Goal: Task Accomplishment & Management: Manage account settings

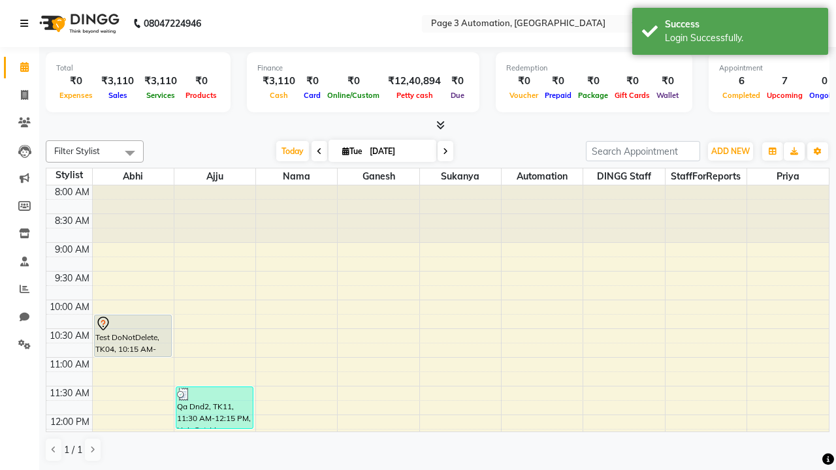
click at [27, 24] on icon at bounding box center [24, 23] width 8 height 9
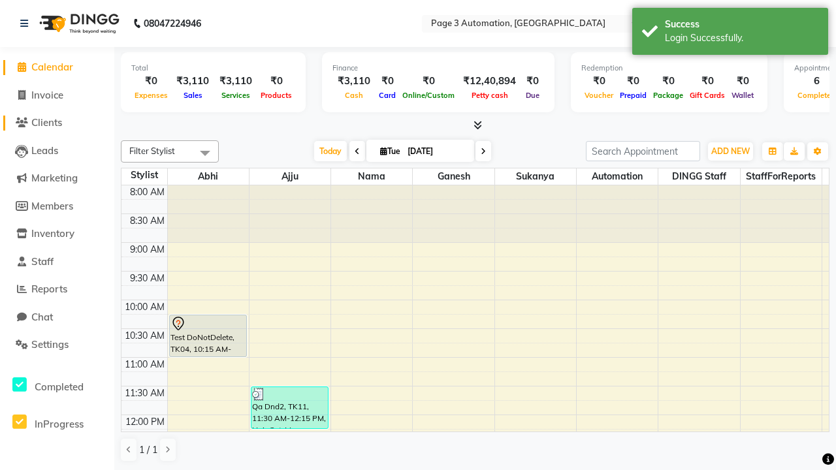
click at [57, 123] on span "Clients" at bounding box center [46, 122] width 31 height 12
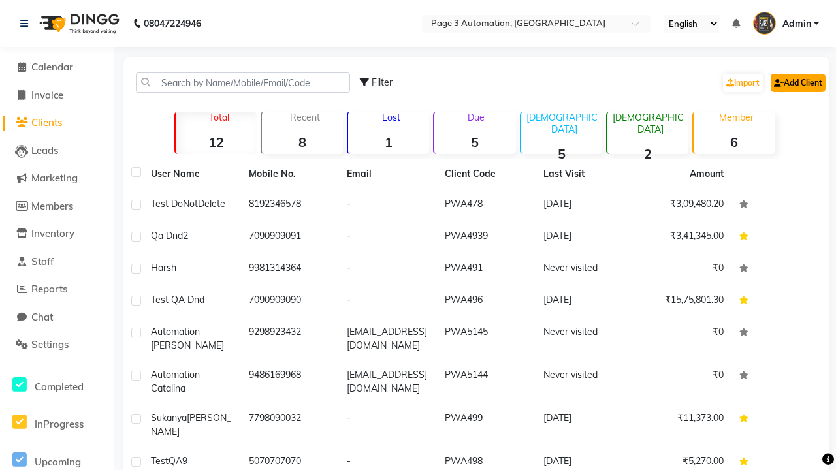
click at [797, 82] on link "Add Client" at bounding box center [798, 83] width 55 height 18
select select "22"
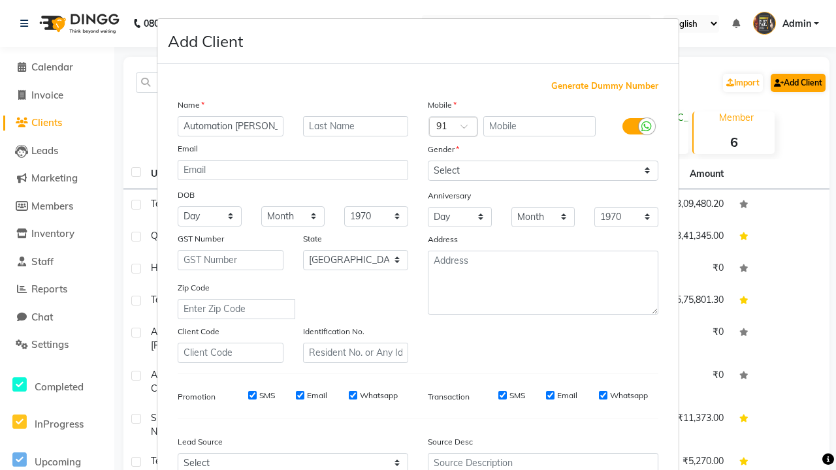
type input "Automation [PERSON_NAME]"
type input "9146583453"
type input "[EMAIL_ADDRESS][DOMAIN_NAME]"
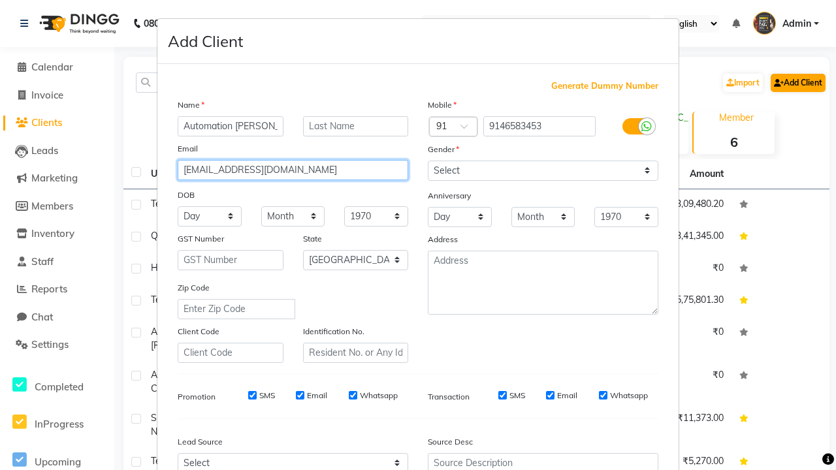
select select "male"
type input "[EMAIL_ADDRESS][DOMAIN_NAME]"
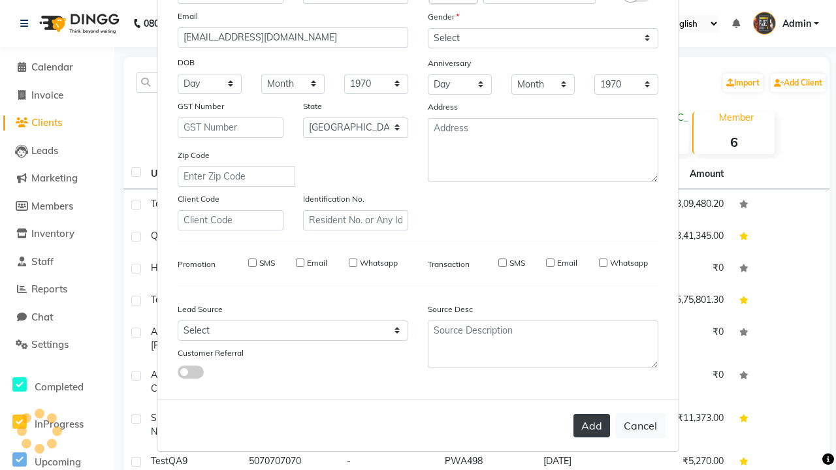
select select
select select "null"
select select
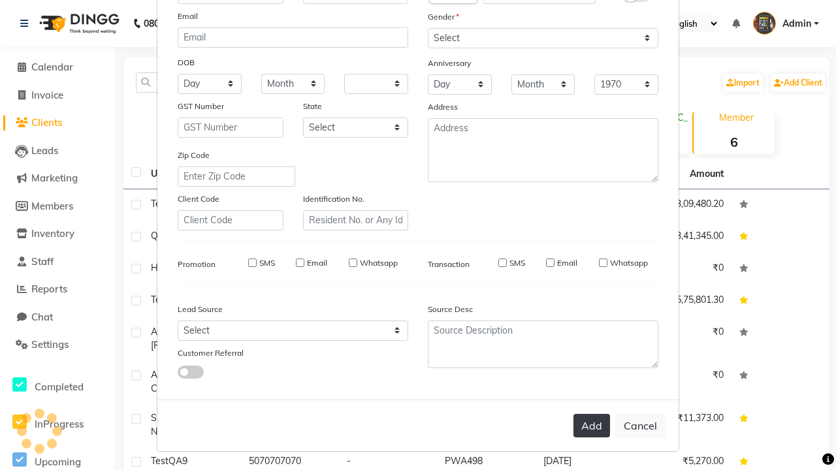
select select
checkbox input "false"
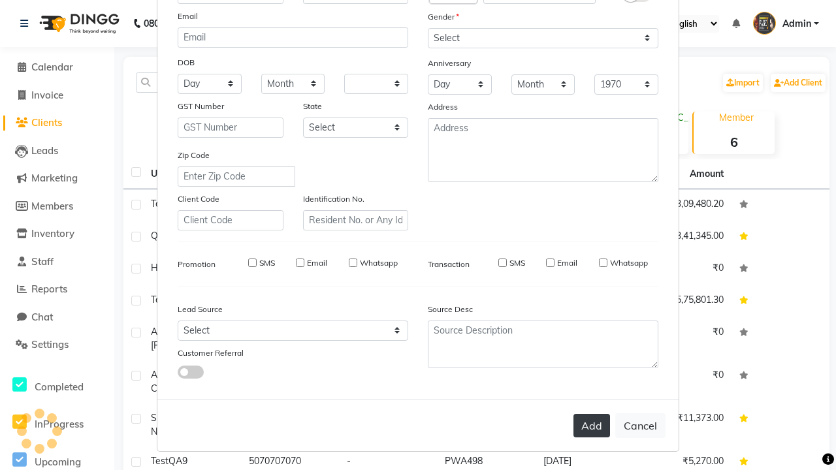
checkbox input "false"
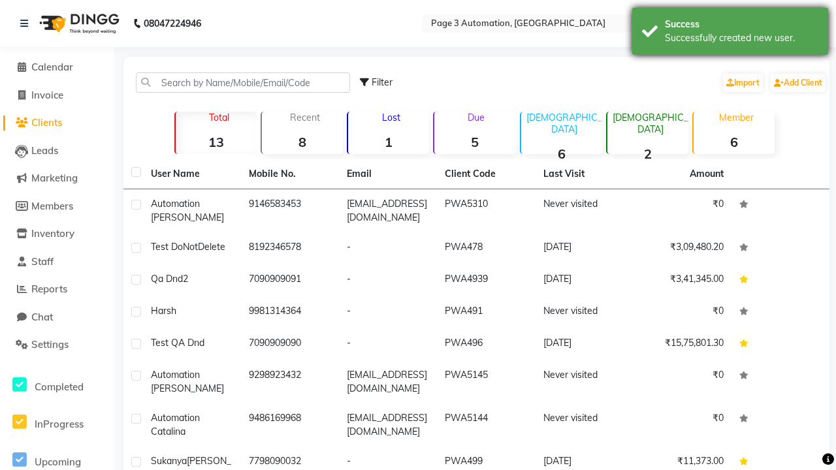
click at [731, 33] on div "Successfully created new user." at bounding box center [742, 38] width 154 height 14
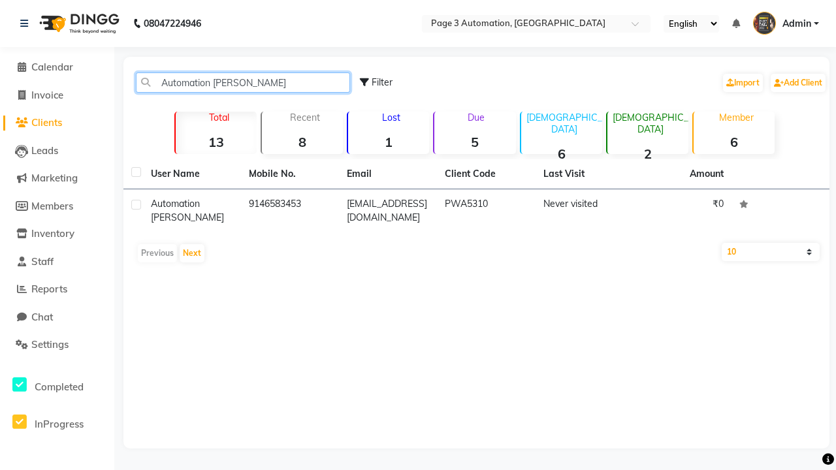
type input "Automation [PERSON_NAME]"
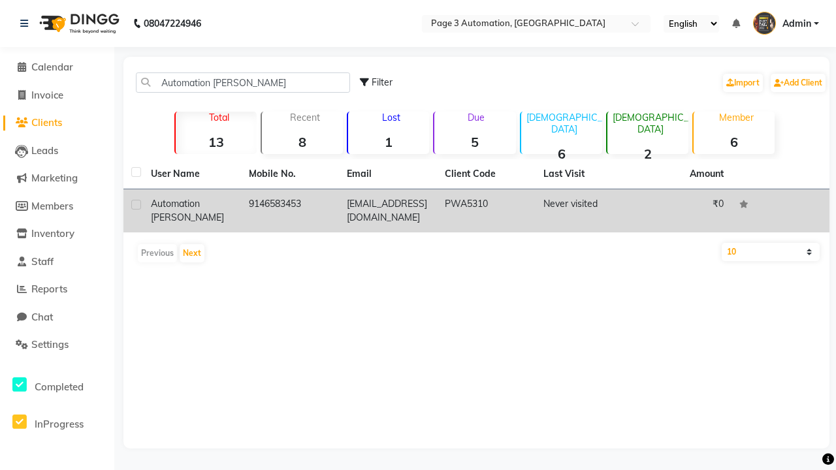
click at [476, 211] on td "PWA5310" at bounding box center [486, 211] width 98 height 43
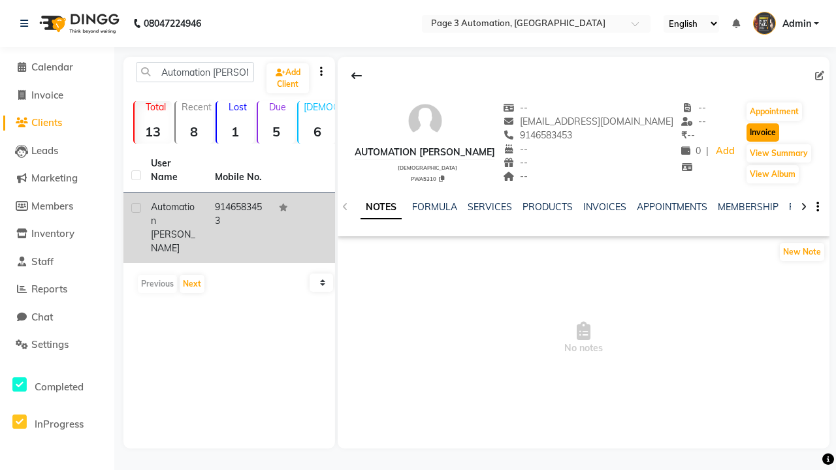
click at [757, 133] on button "Invoice" at bounding box center [763, 133] width 33 height 18
select select "2774"
select select "service"
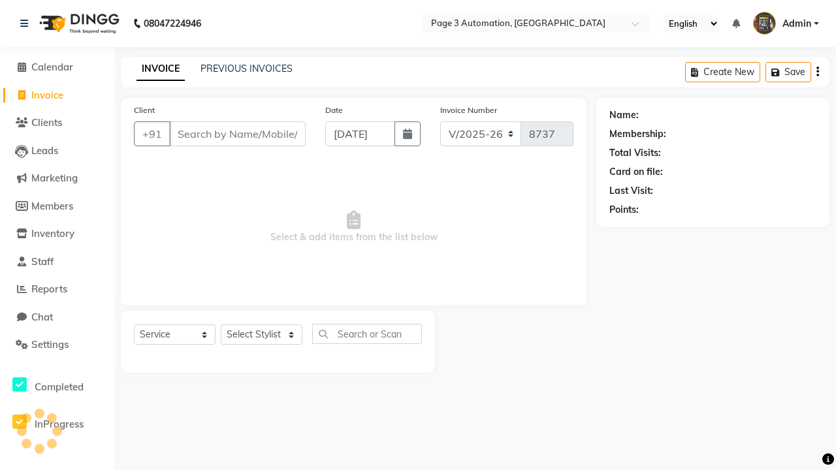
type input "9146583453"
select select "71572"
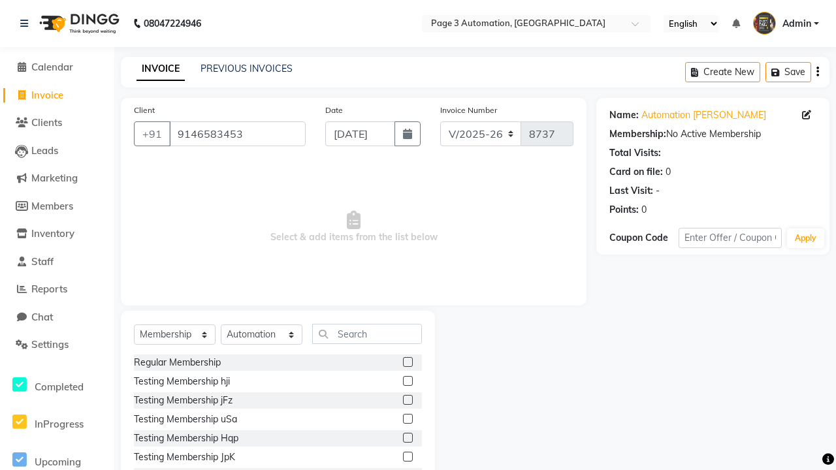
click at [408, 362] on label at bounding box center [408, 362] width 10 height 10
click at [408, 362] on input "checkbox" at bounding box center [407, 363] width 8 height 8
select select "select"
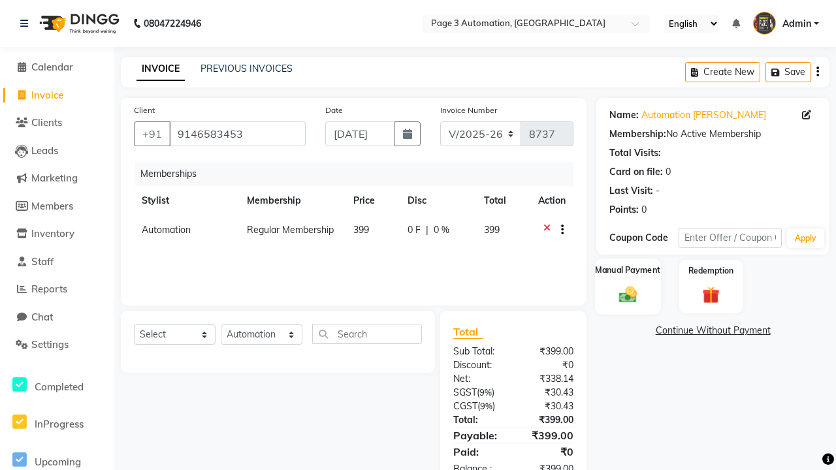
click at [628, 271] on label "Manual Payment" at bounding box center [628, 271] width 65 height 12
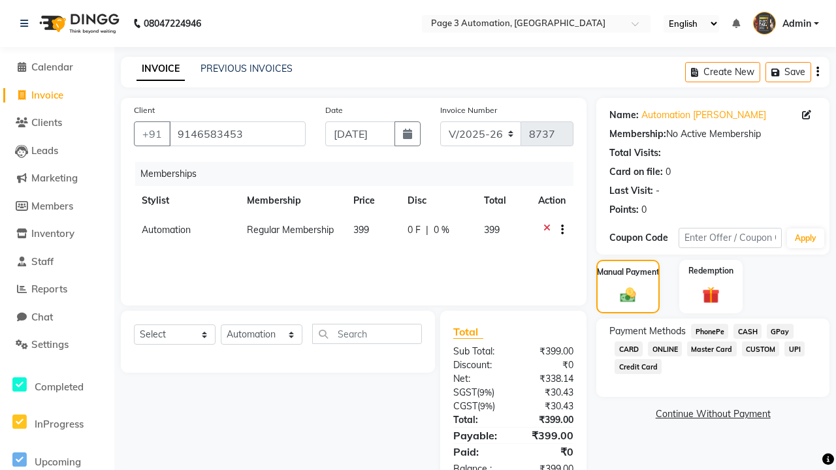
click at [748, 331] on span "CASH" at bounding box center [748, 331] width 28 height 15
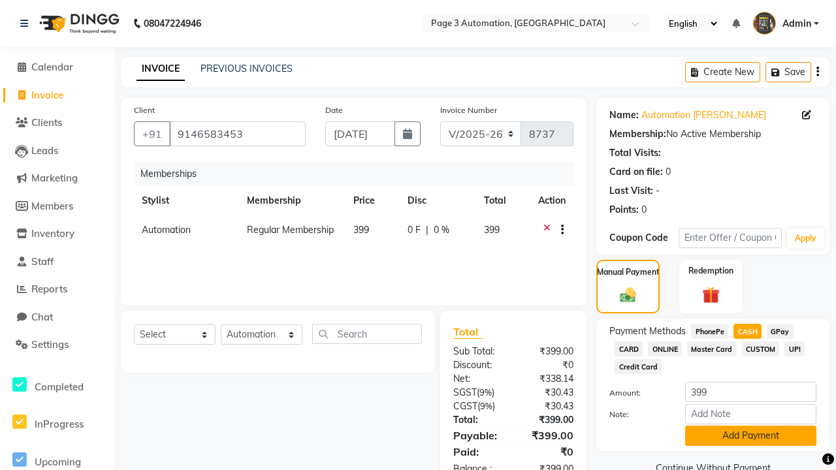
click at [751, 436] on button "Add Payment" at bounding box center [750, 436] width 131 height 20
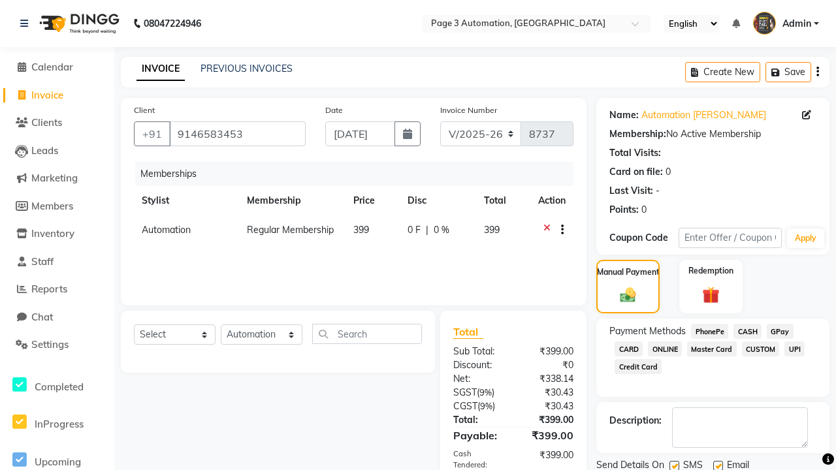
click at [674, 465] on label at bounding box center [675, 466] width 10 height 10
click at [674, 465] on input "checkbox" at bounding box center [674, 467] width 8 height 8
checkbox input "false"
click at [718, 465] on label at bounding box center [719, 466] width 10 height 10
click at [718, 465] on input "checkbox" at bounding box center [718, 466] width 8 height 8
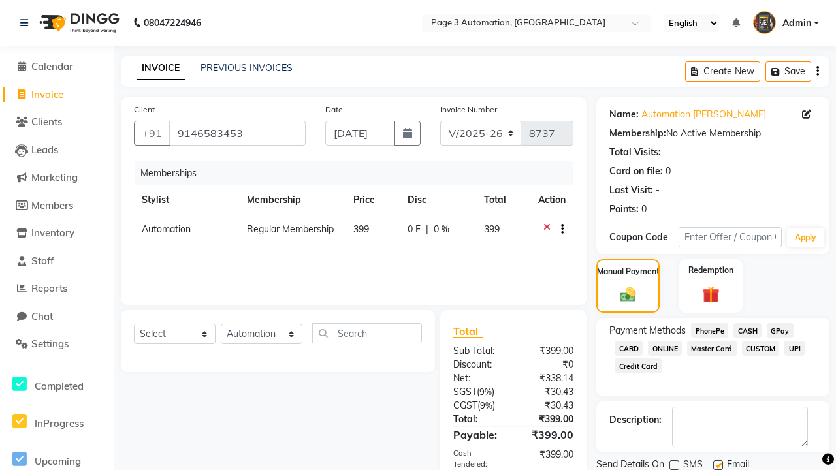
checkbox input "false"
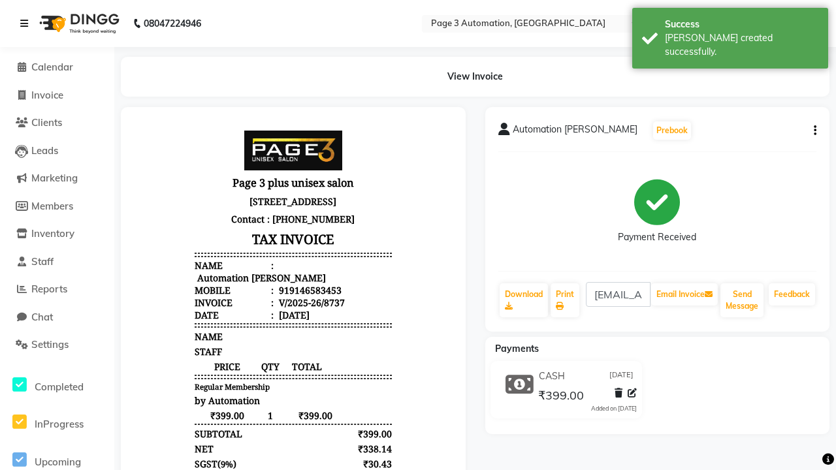
click at [731, 33] on div "Bill created successfully." at bounding box center [742, 44] width 154 height 27
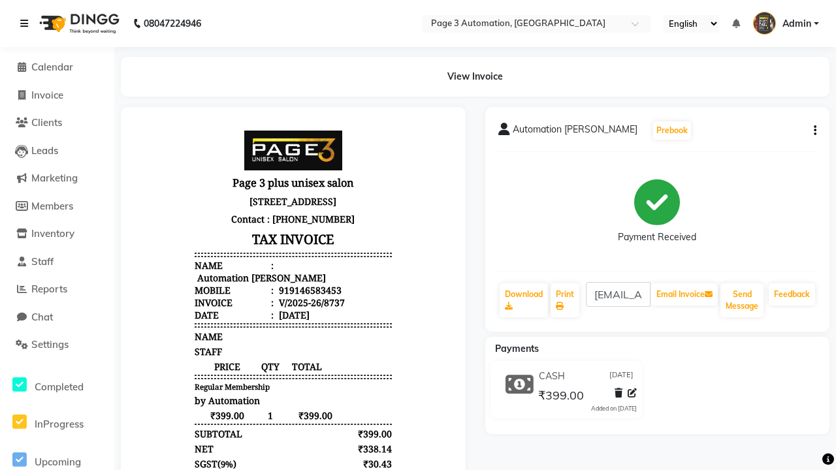
click at [27, 24] on icon at bounding box center [24, 23] width 8 height 9
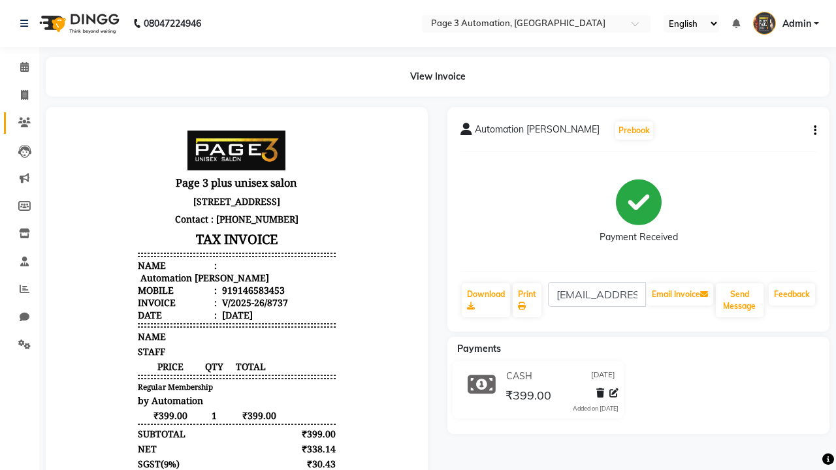
click at [20, 123] on icon at bounding box center [24, 123] width 12 height 10
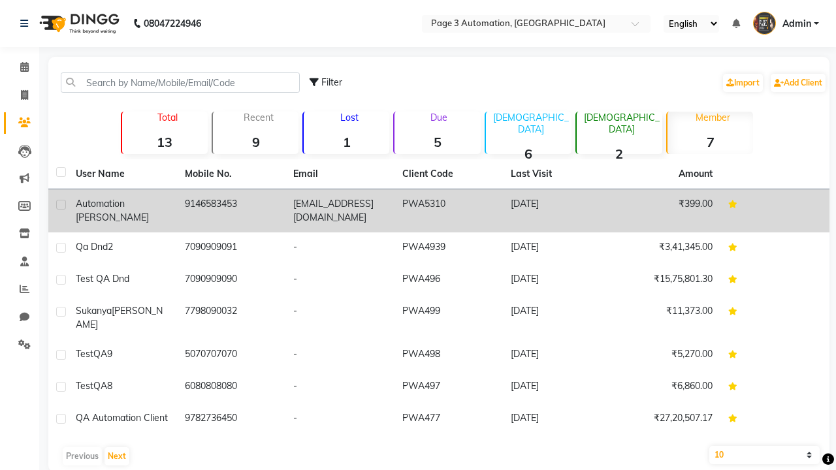
click at [61, 205] on label at bounding box center [61, 205] width 10 height 10
click at [61, 205] on input "checkbox" at bounding box center [60, 205] width 8 height 8
checkbox input "true"
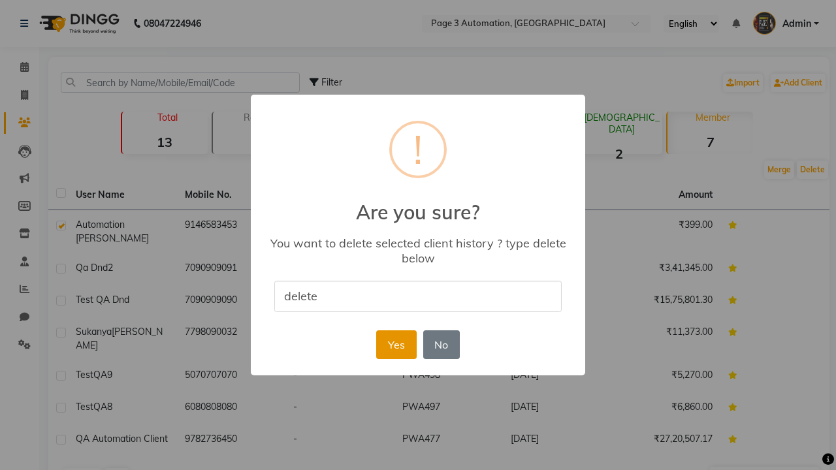
type input "delete"
click at [396, 344] on button "Yes" at bounding box center [396, 345] width 40 height 29
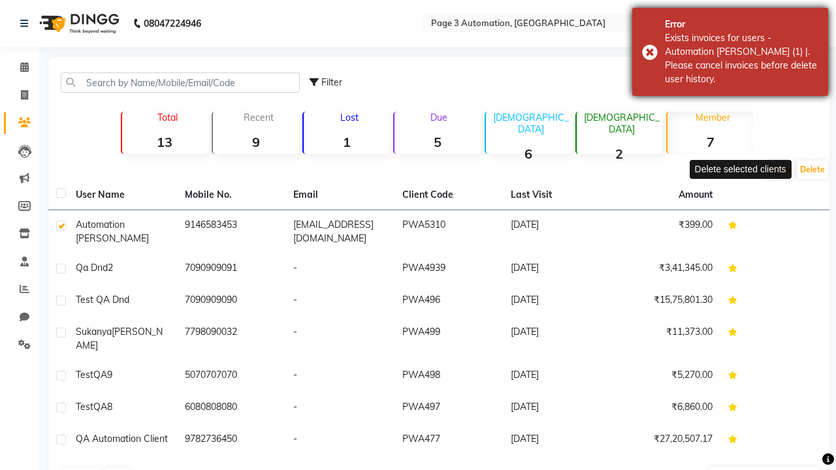
click at [731, 52] on div "Exists invoices for users - Automation [PERSON_NAME] (1) |. Please cancel invoi…" at bounding box center [742, 58] width 154 height 55
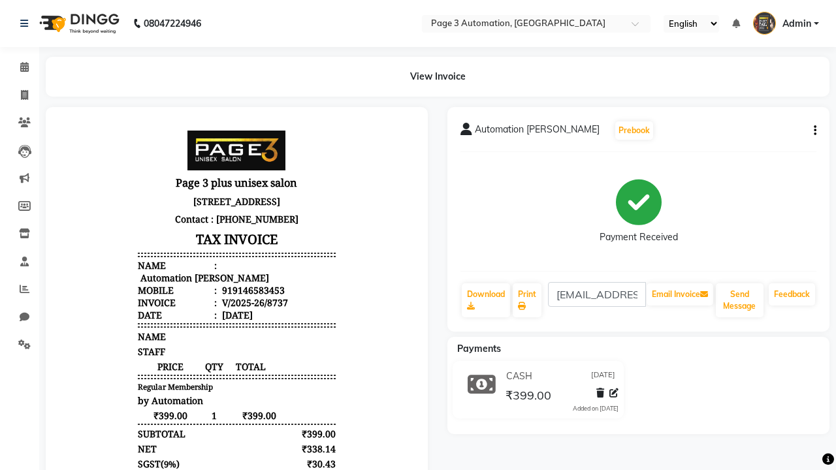
click at [813, 131] on button "button" at bounding box center [813, 131] width 8 height 14
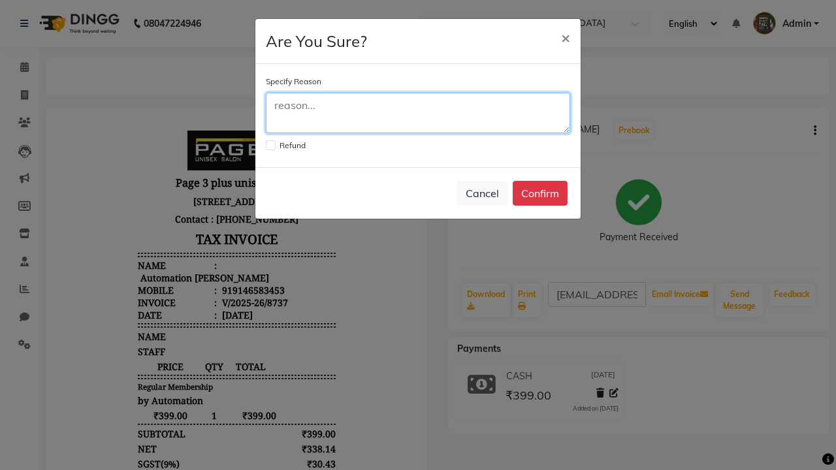
click at [418, 113] on textarea at bounding box center [418, 113] width 305 height 41
type textarea "Testing"
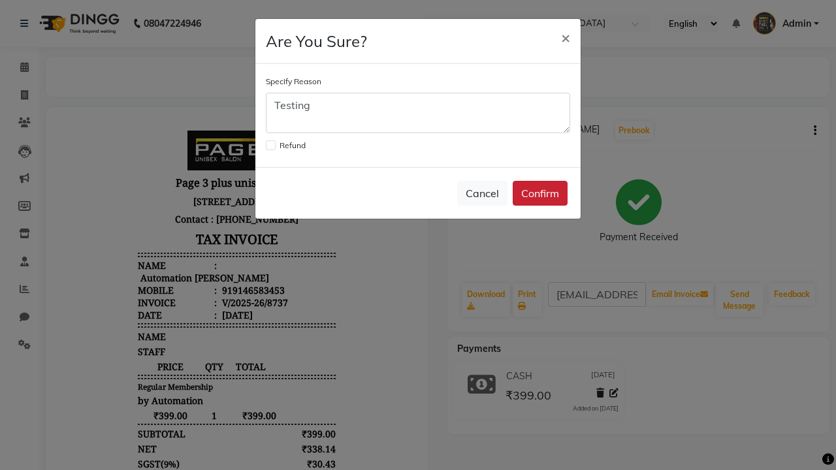
click at [540, 193] on button "Confirm" at bounding box center [540, 193] width 55 height 25
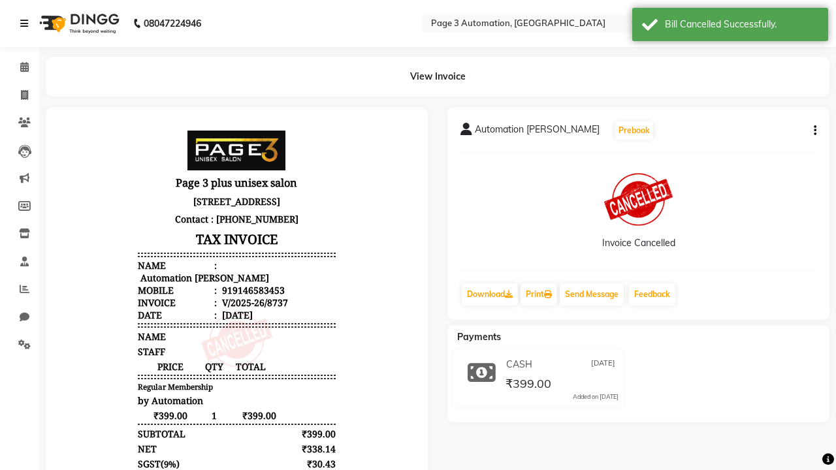
click at [731, 26] on div "Bill Cancelled Successfully." at bounding box center [742, 25] width 154 height 14
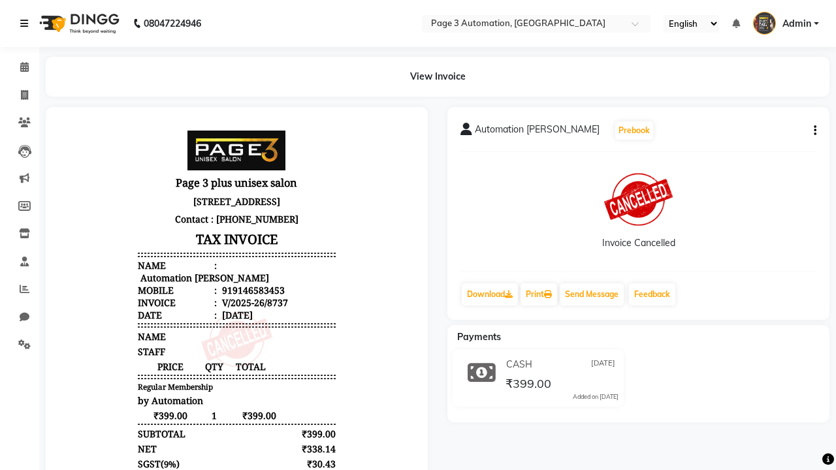
click at [27, 24] on icon at bounding box center [24, 23] width 8 height 9
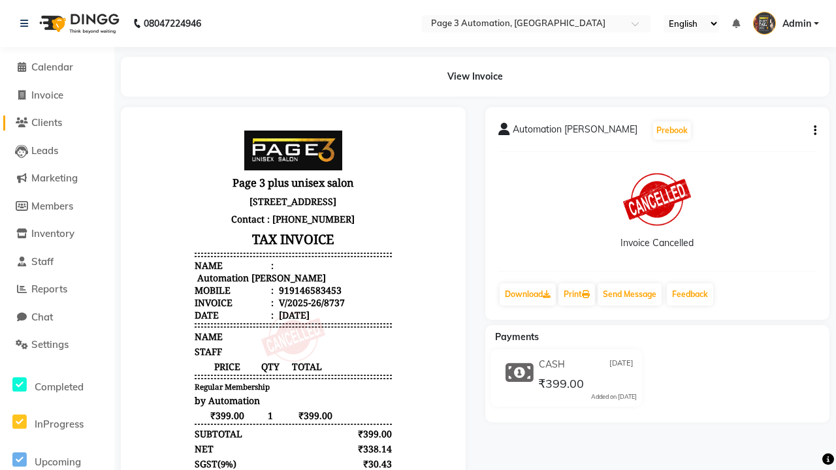
click at [57, 123] on span "Clients" at bounding box center [46, 122] width 31 height 12
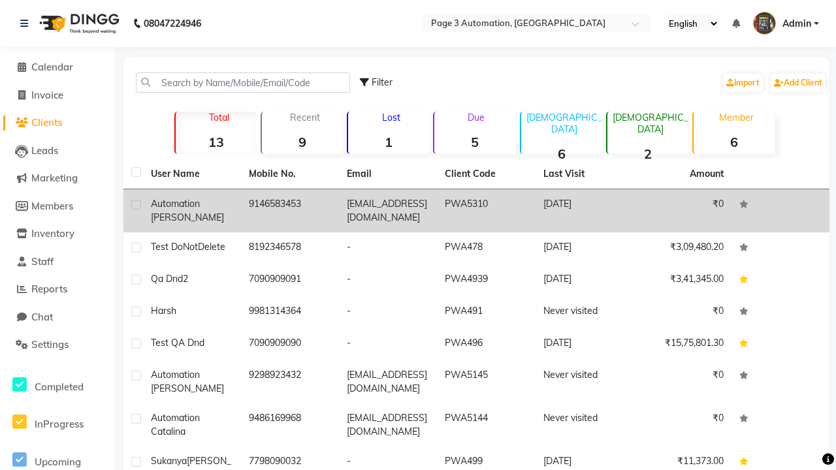
click at [136, 205] on label at bounding box center [136, 205] width 10 height 10
click at [136, 205] on input "checkbox" at bounding box center [135, 205] width 8 height 8
checkbox input "true"
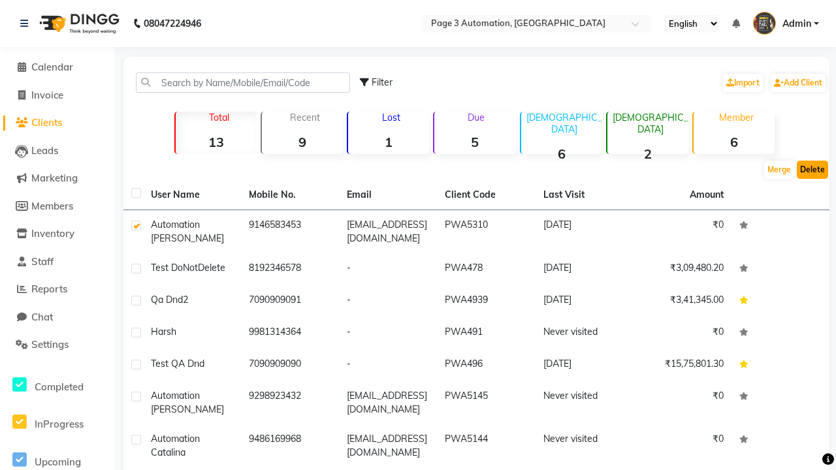
click at [813, 170] on button "Delete" at bounding box center [812, 170] width 31 height 18
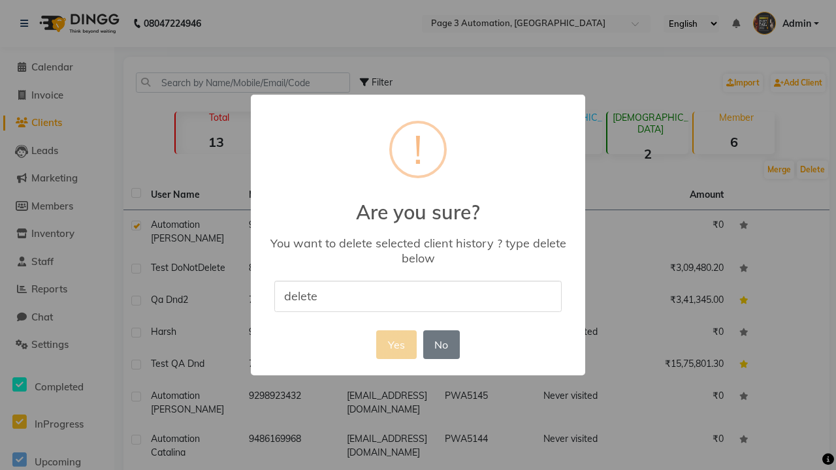
type input "delete"
click at [396, 344] on button "Yes" at bounding box center [396, 345] width 40 height 29
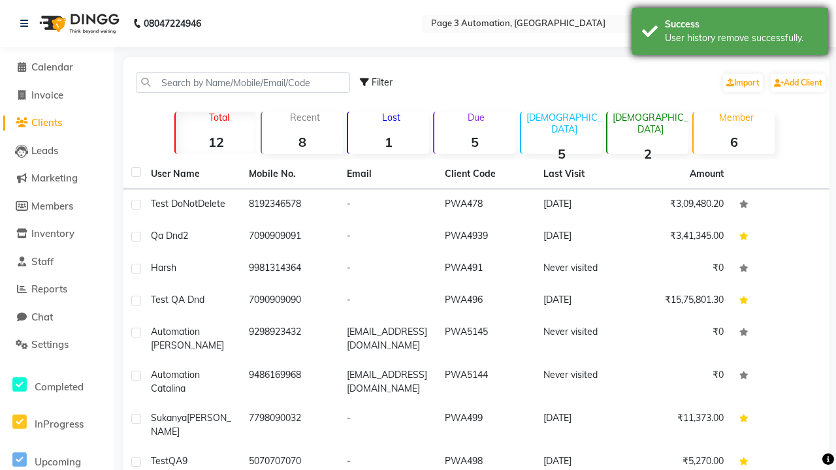
click at [731, 33] on div "User history remove successfully." at bounding box center [742, 38] width 154 height 14
click at [786, 24] on span "Admin" at bounding box center [797, 24] width 29 height 14
click at [0, 0] on link "Sign out" at bounding box center [0, 0] width 0 height 0
